Goal: Task Accomplishment & Management: Manage account settings

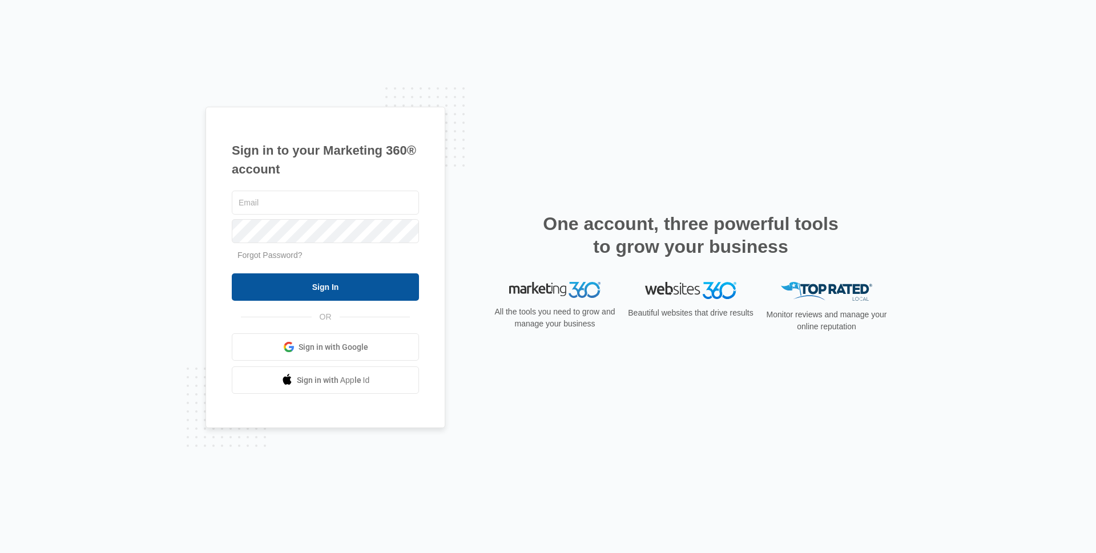
type input "[EMAIL_ADDRESS][DOMAIN_NAME]"
click at [331, 279] on input "Sign In" at bounding box center [325, 287] width 187 height 27
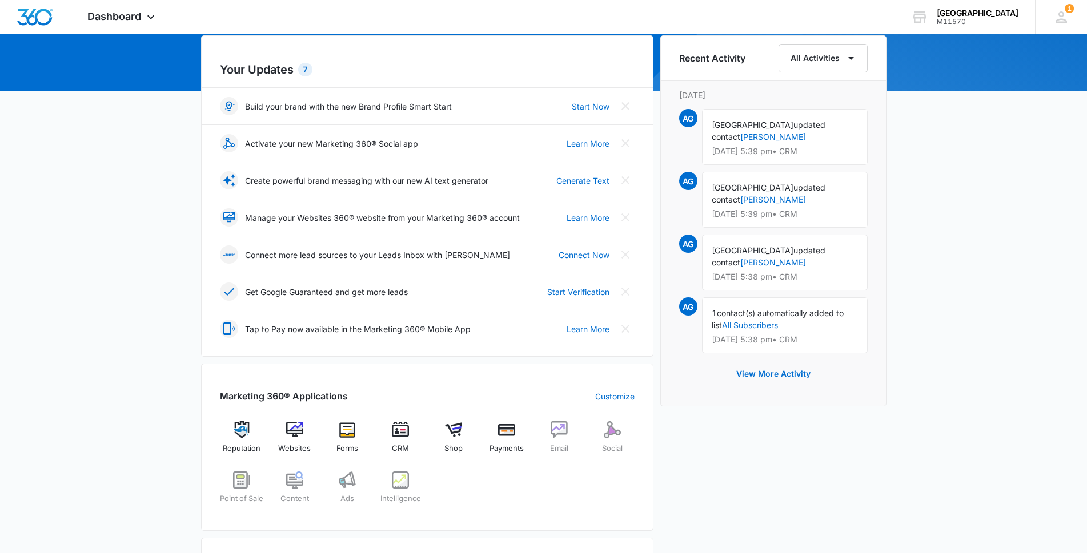
scroll to position [228, 0]
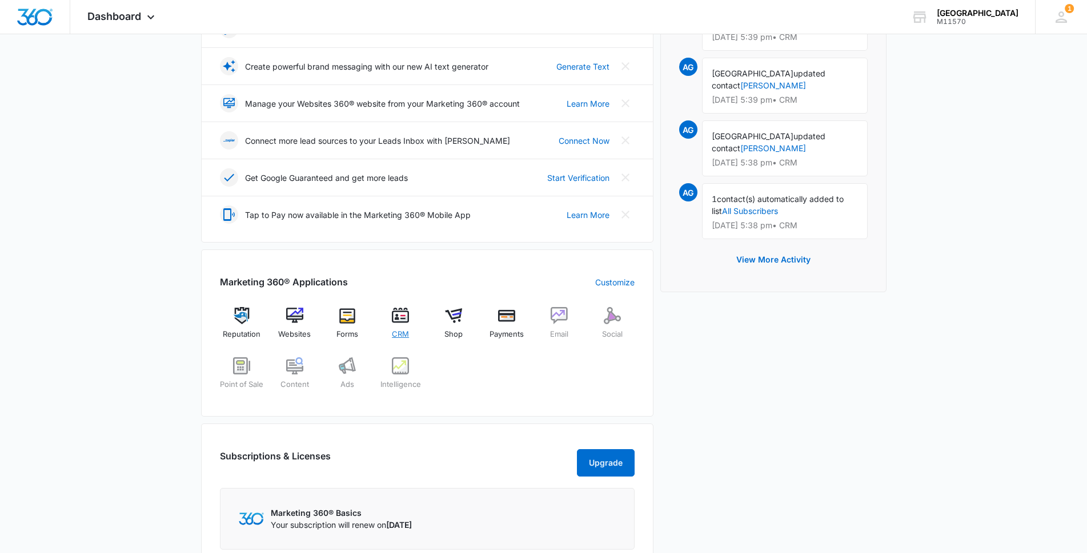
click at [409, 340] on span "CRM" at bounding box center [400, 334] width 17 height 11
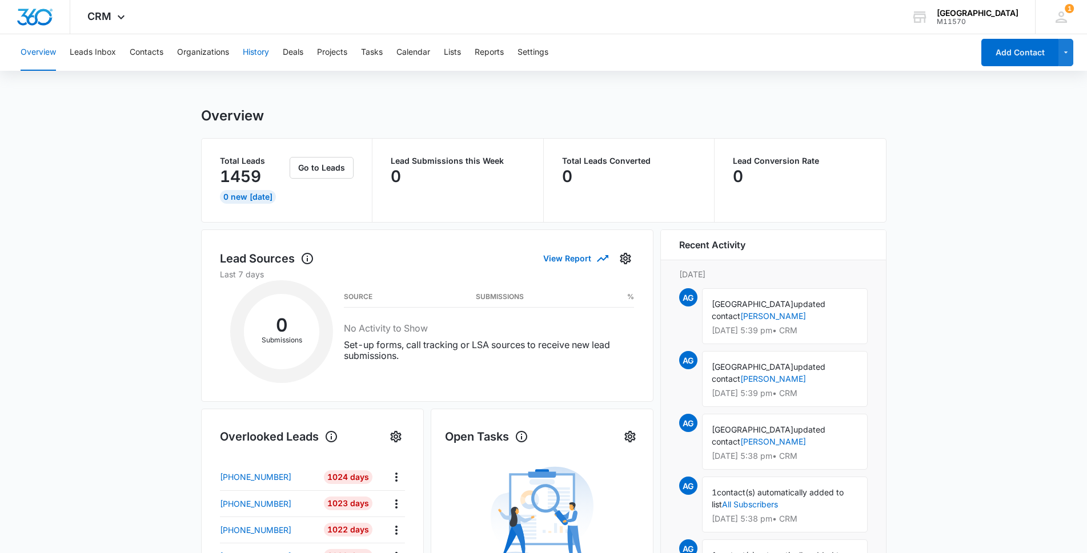
click at [269, 49] on button "History" at bounding box center [256, 52] width 26 height 37
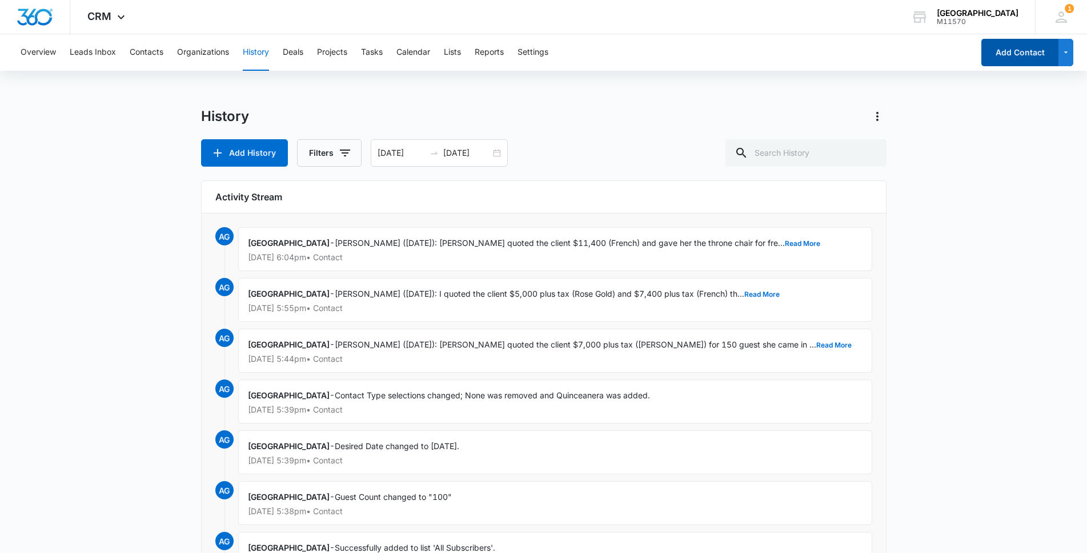
click at [1014, 54] on button "Add Contact" at bounding box center [1019, 52] width 77 height 27
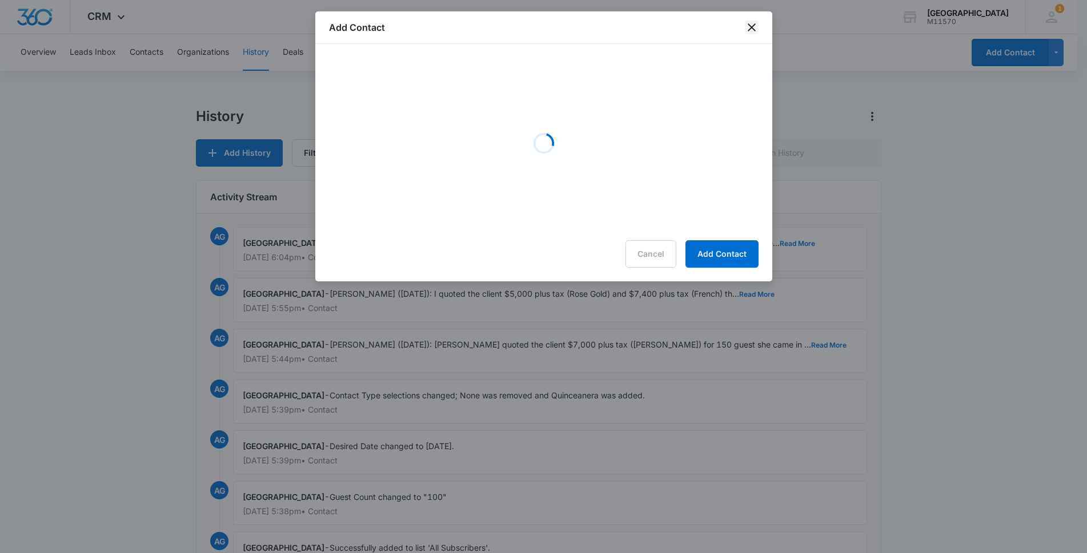
click at [752, 27] on icon "close" at bounding box center [751, 27] width 8 height 8
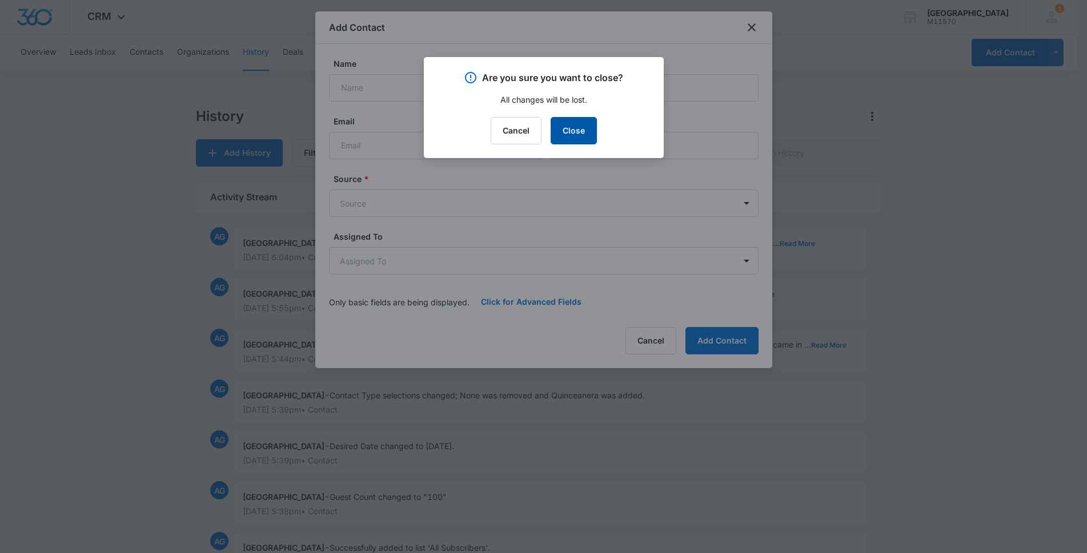
click at [596, 137] on button "Close" at bounding box center [573, 130] width 46 height 27
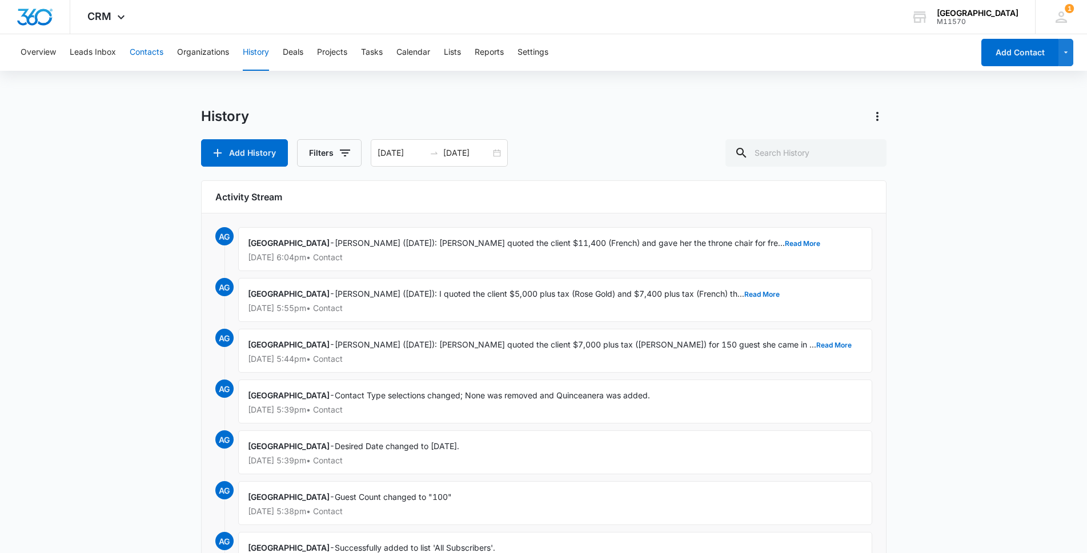
click at [163, 51] on button "Contacts" at bounding box center [147, 52] width 34 height 37
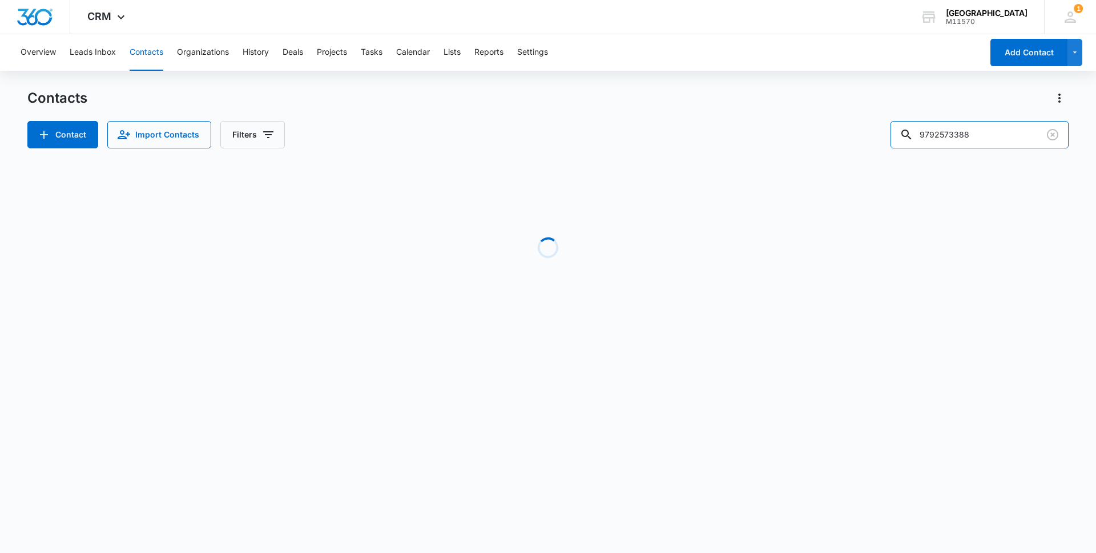
drag, startPoint x: 992, startPoint y: 131, endPoint x: 874, endPoint y: 127, distance: 118.2
click at [874, 127] on div "Contact Import Contacts Filters 9792573388" at bounding box center [548, 134] width 1042 height 27
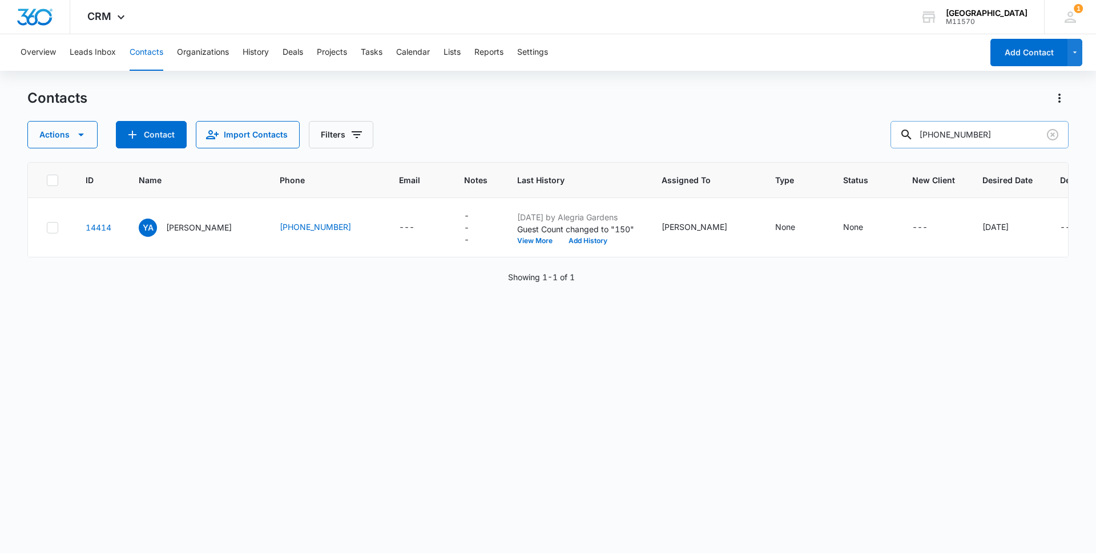
type input "[PHONE_NUMBER]"
